Goal: Find specific page/section: Find specific page/section

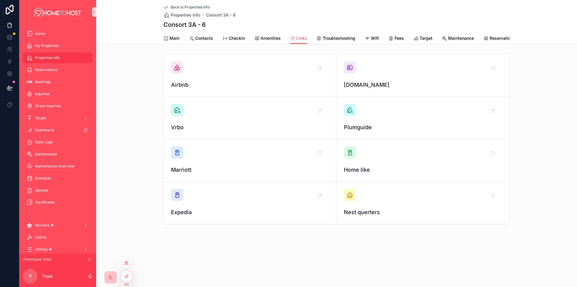
click at [128, 263] on icon at bounding box center [126, 262] width 5 height 5
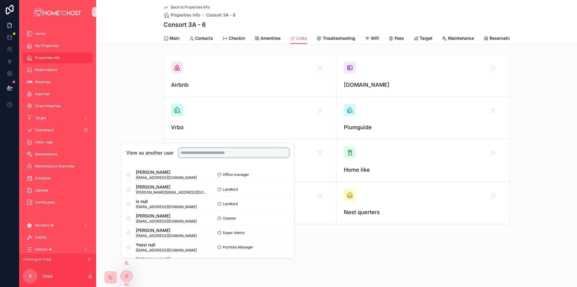
click at [224, 151] on input "text" at bounding box center [234, 153] width 111 height 10
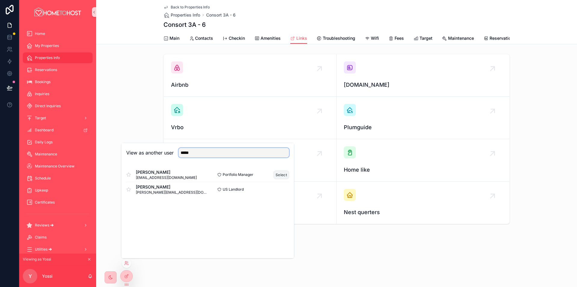
type input "*****"
click at [281, 175] on button "Select" at bounding box center [282, 174] width 16 height 9
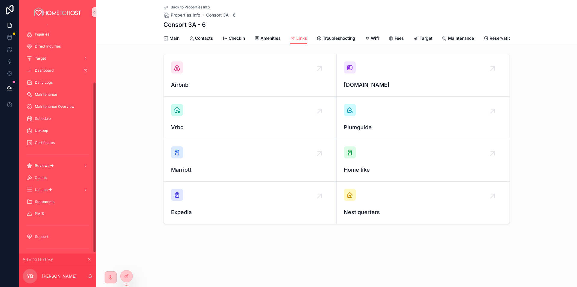
scroll to position [79, 0]
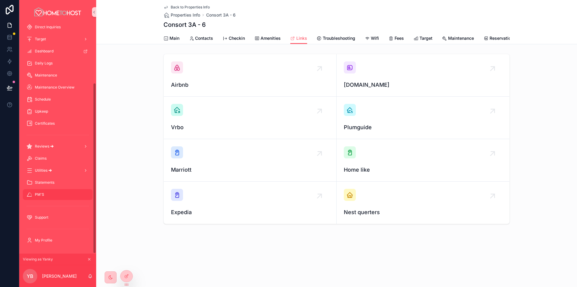
click at [54, 192] on div "PM'S" at bounding box center [57, 194] width 63 height 10
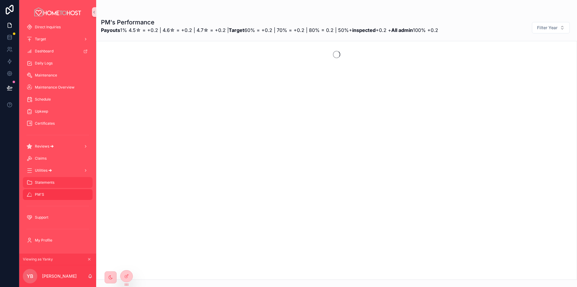
click at [66, 182] on div "Statements" at bounding box center [57, 182] width 63 height 10
